Goal: Task Accomplishment & Management: Manage account settings

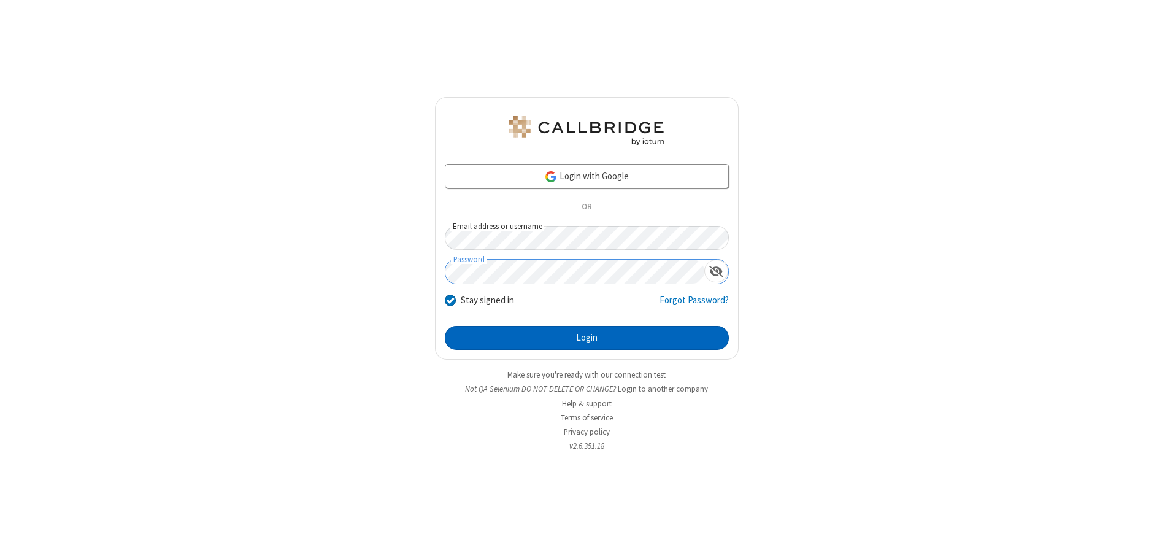
click at [587, 338] on button "Login" at bounding box center [587, 338] width 284 height 25
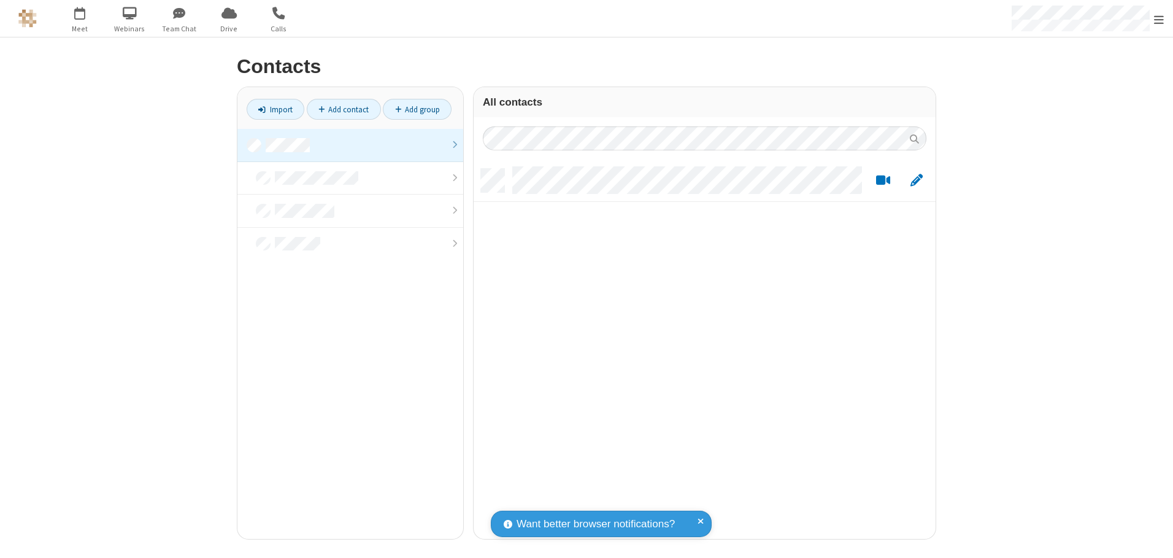
scroll to position [370, 453]
click at [350, 145] on link at bounding box center [350, 145] width 226 height 33
click at [344, 109] on link "Add contact" at bounding box center [344, 109] width 74 height 21
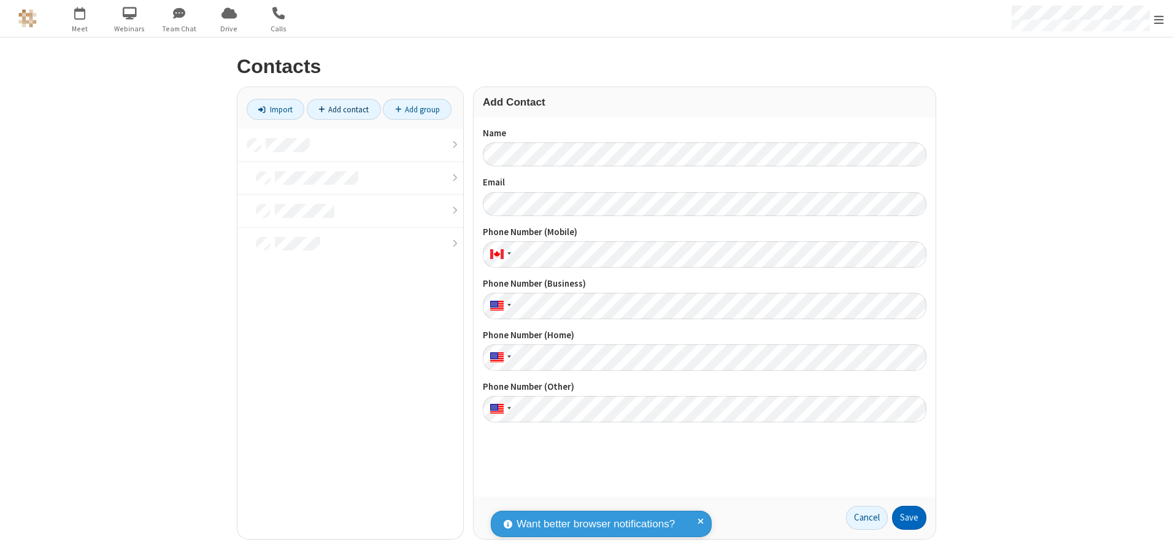
click at [909, 517] on button "Save" at bounding box center [909, 518] width 34 height 25
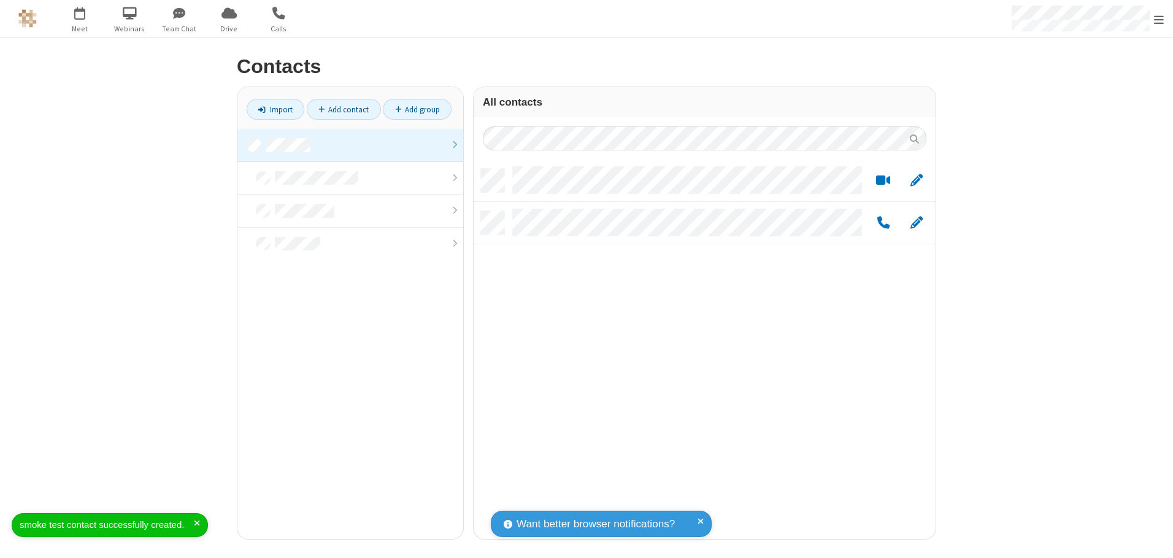
scroll to position [370, 453]
click at [344, 109] on link "Add contact" at bounding box center [344, 109] width 74 height 21
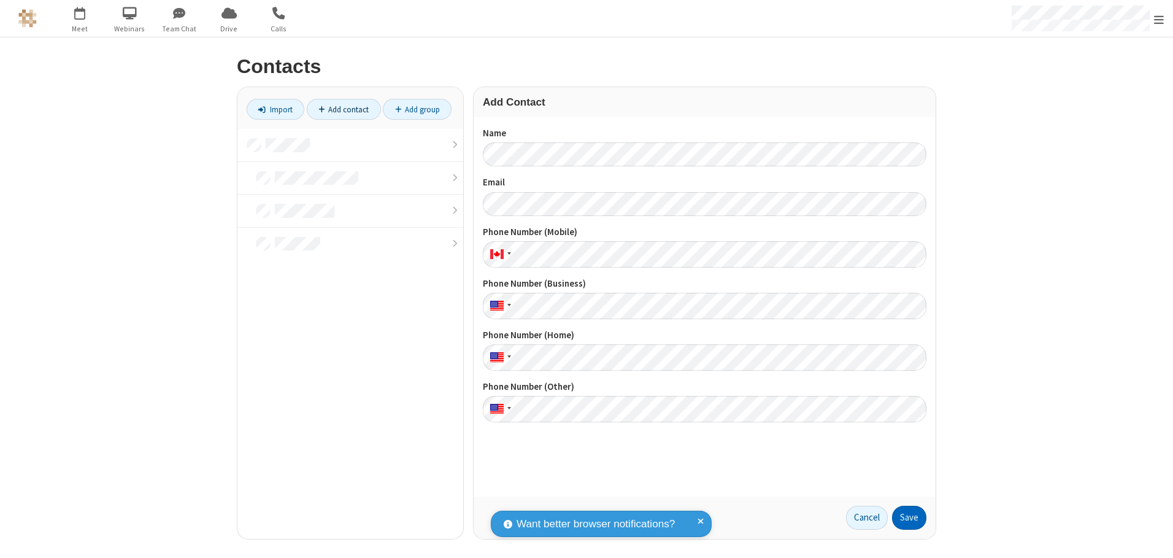
click at [909, 517] on button "Save" at bounding box center [909, 518] width 34 height 25
